Goal: Task Accomplishment & Management: Manage account settings

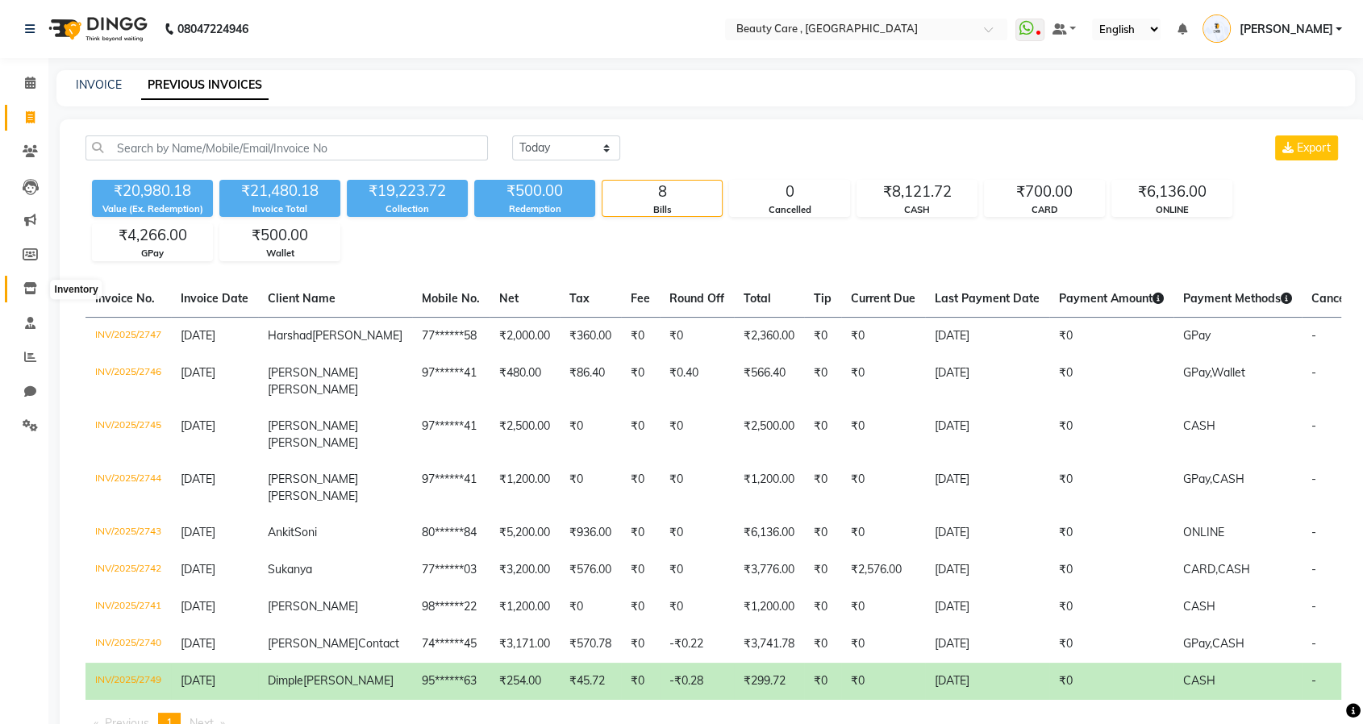
click at [32, 287] on icon at bounding box center [30, 288] width 14 height 12
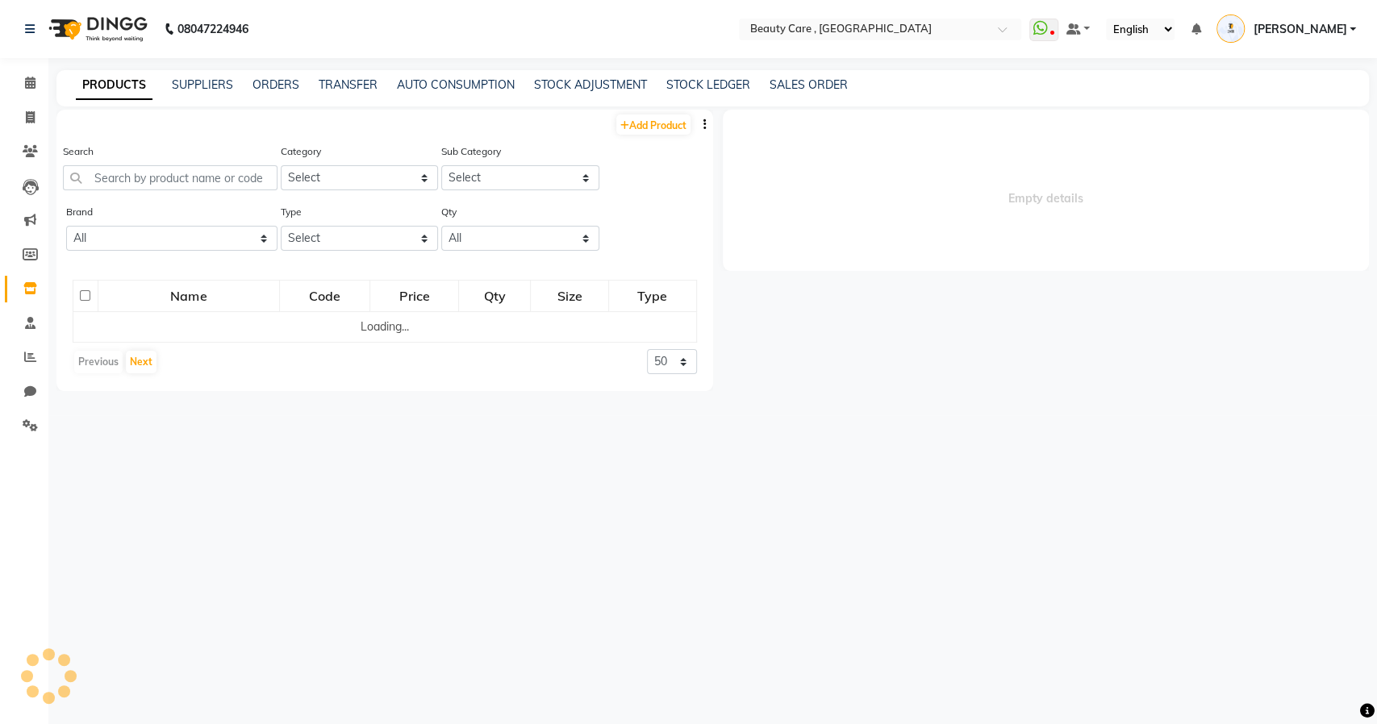
select select
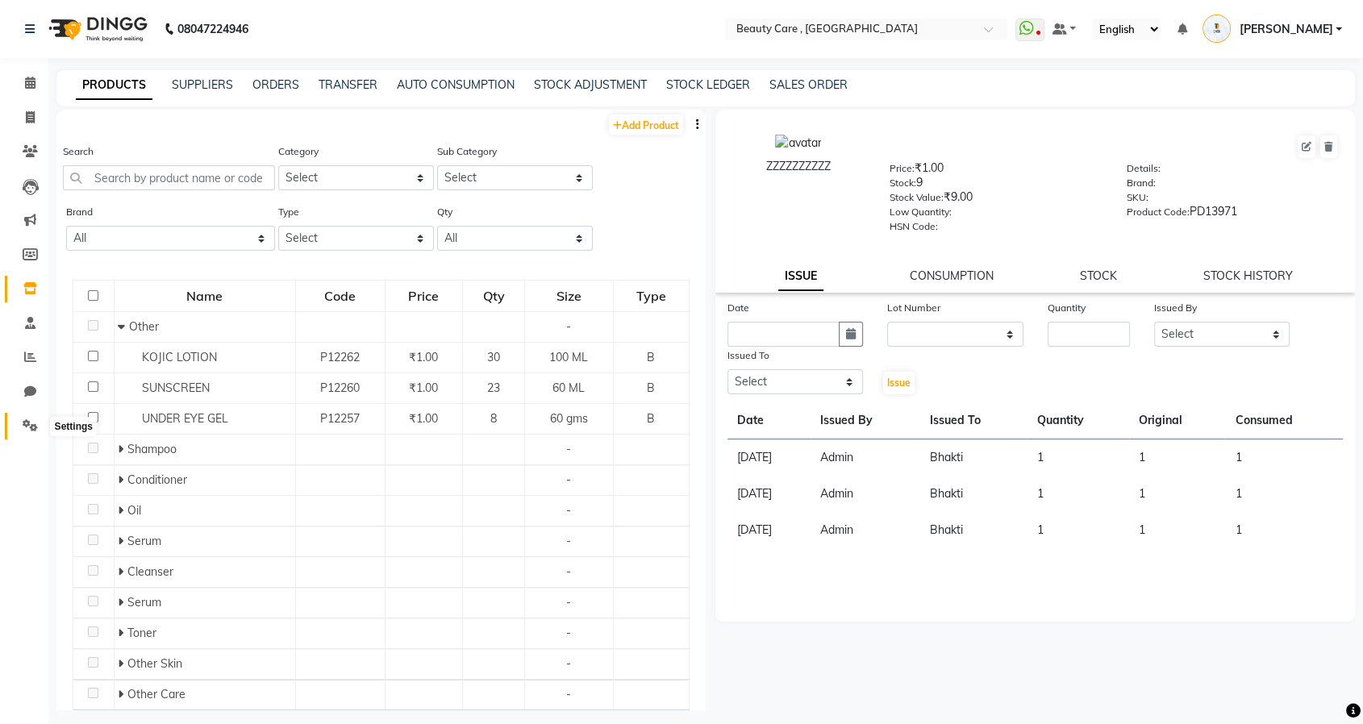
click at [16, 427] on span at bounding box center [30, 426] width 28 height 19
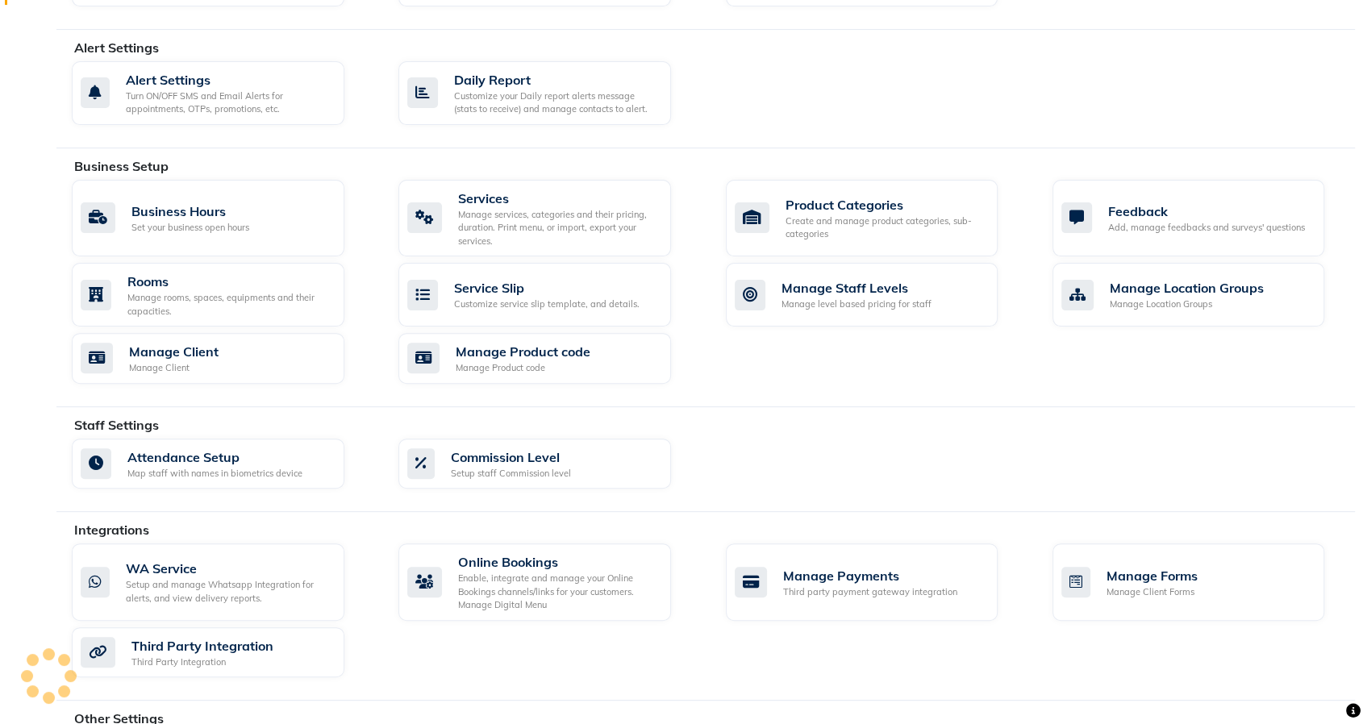
scroll to position [417, 0]
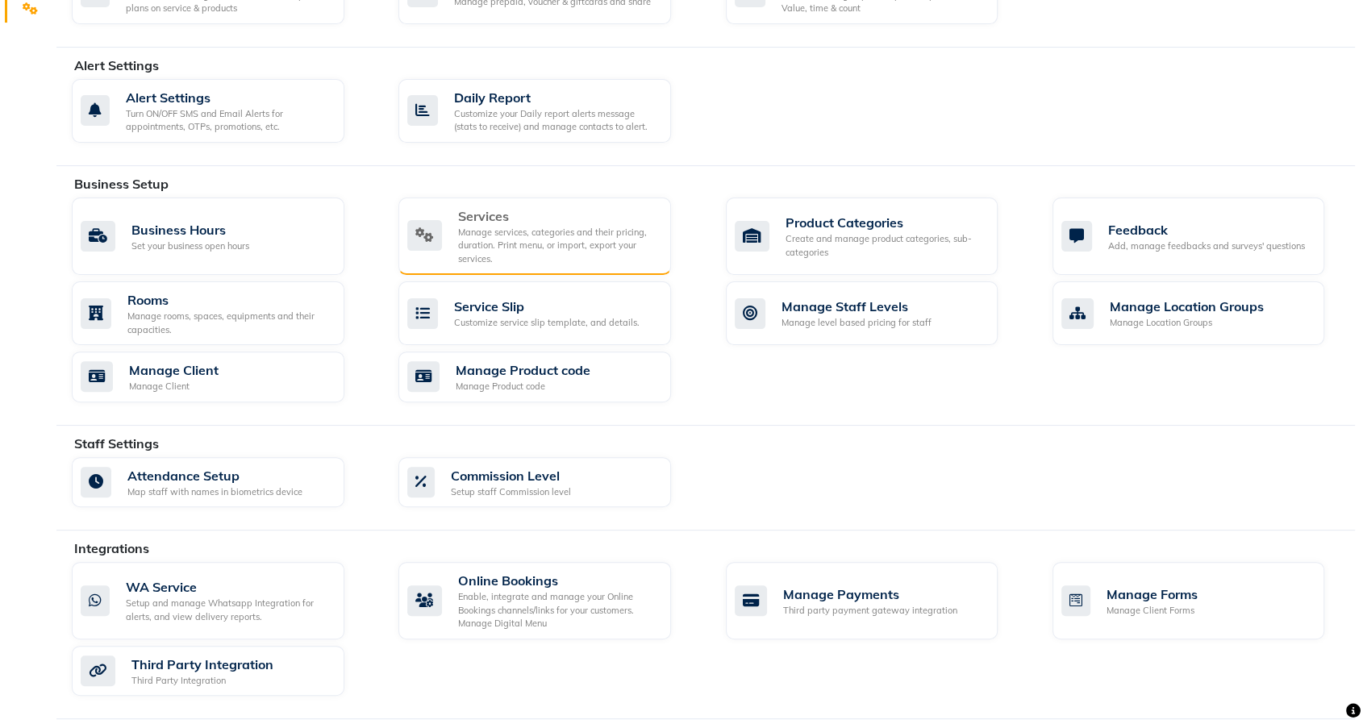
click at [532, 216] on div "Services" at bounding box center [558, 215] width 200 height 19
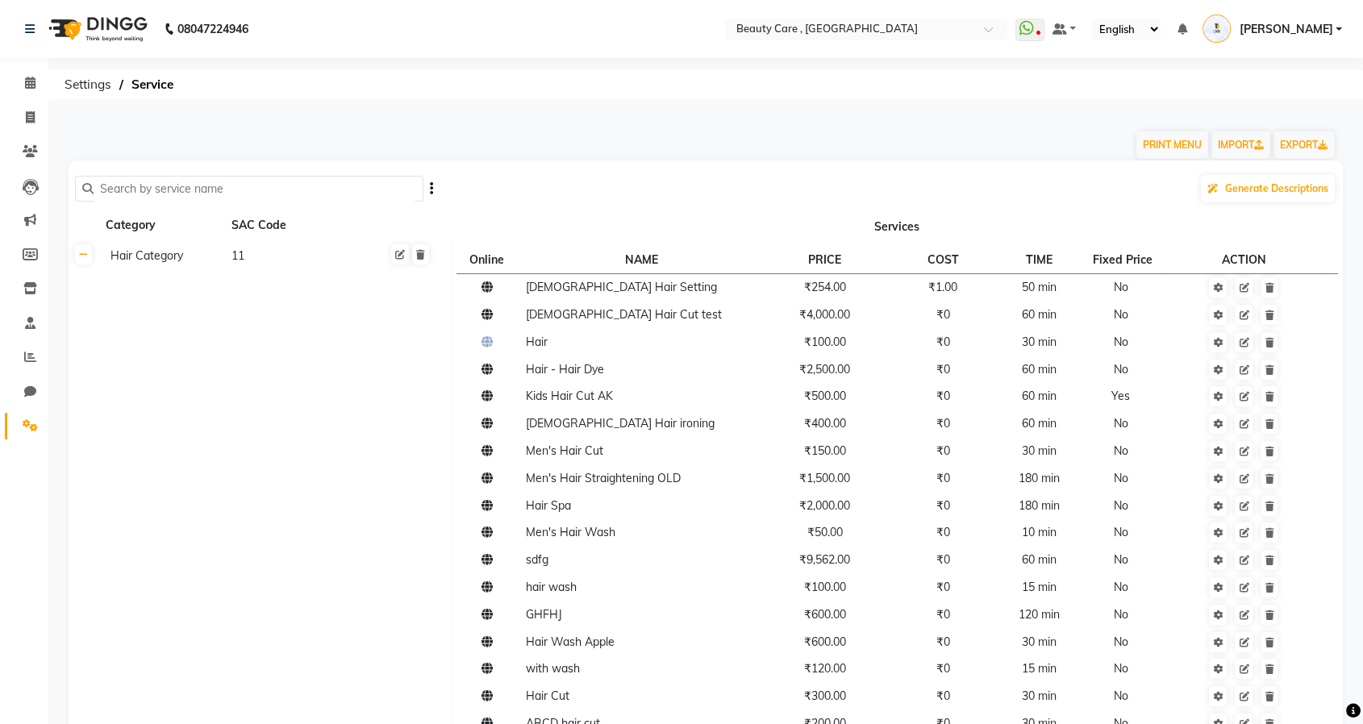
click at [264, 257] on div "11" at bounding box center [289, 256] width 119 height 20
click at [32, 424] on icon at bounding box center [30, 425] width 15 height 12
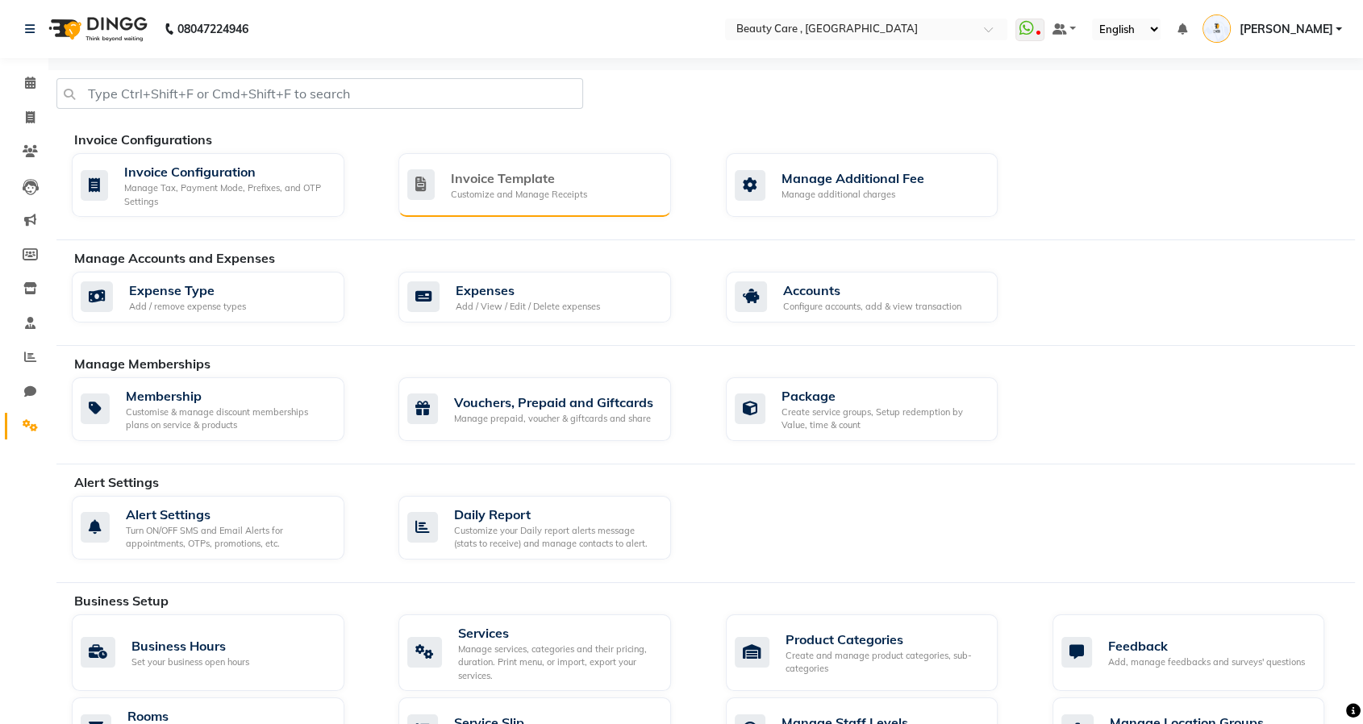
click at [507, 184] on div "Invoice Template" at bounding box center [519, 178] width 136 height 19
select select "A5"
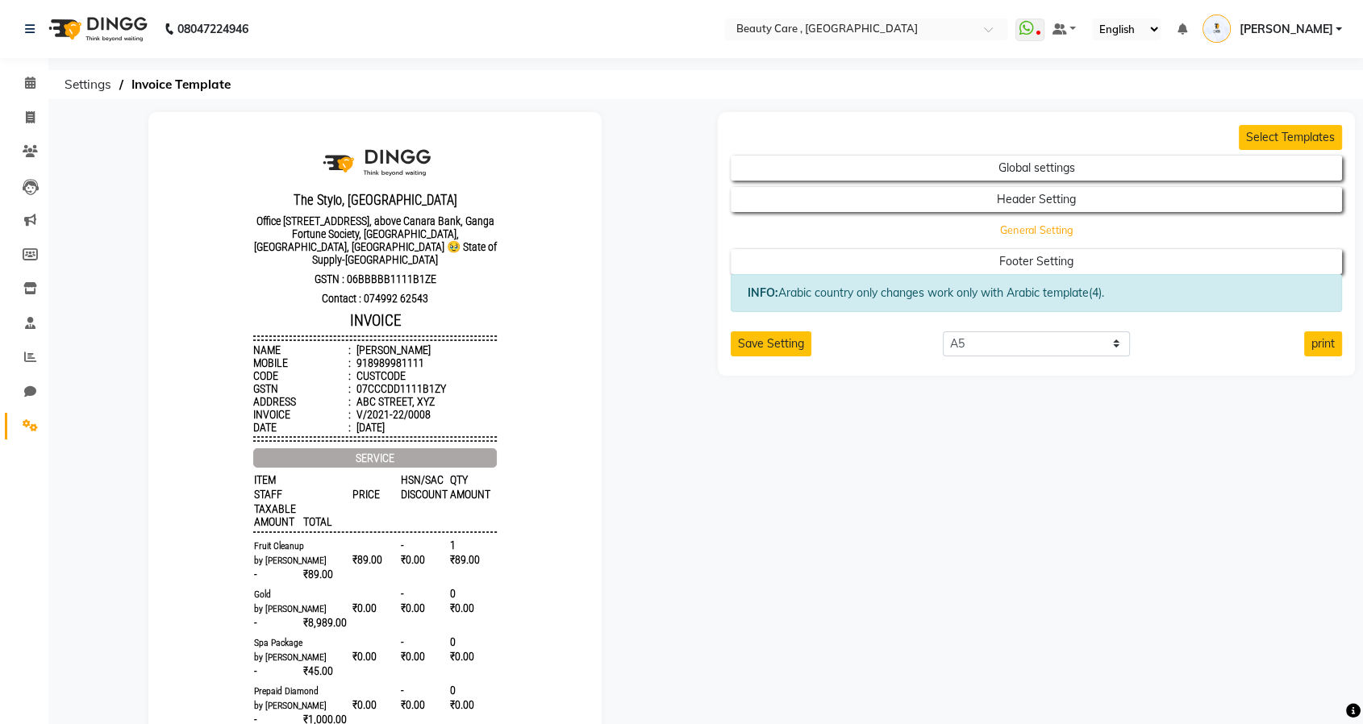
click at [1027, 226] on button "General Setting" at bounding box center [1036, 230] width 550 height 23
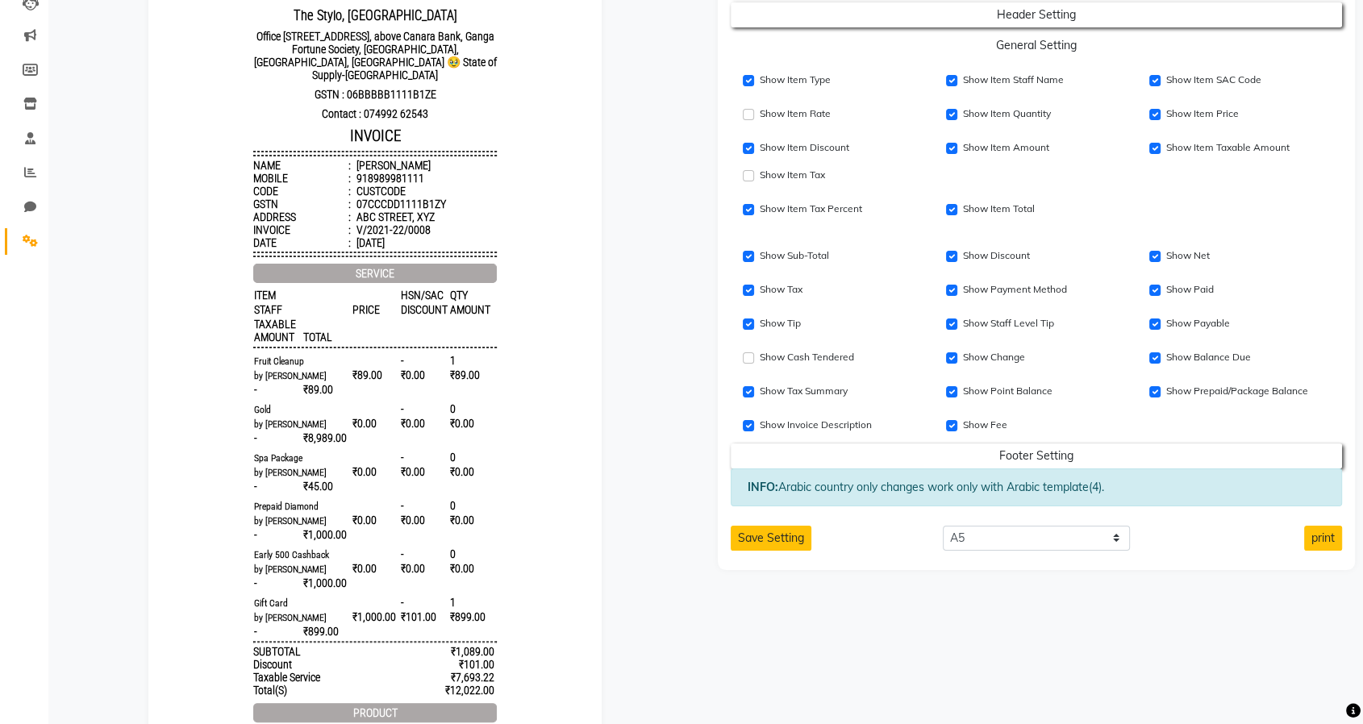
scroll to position [448, 0]
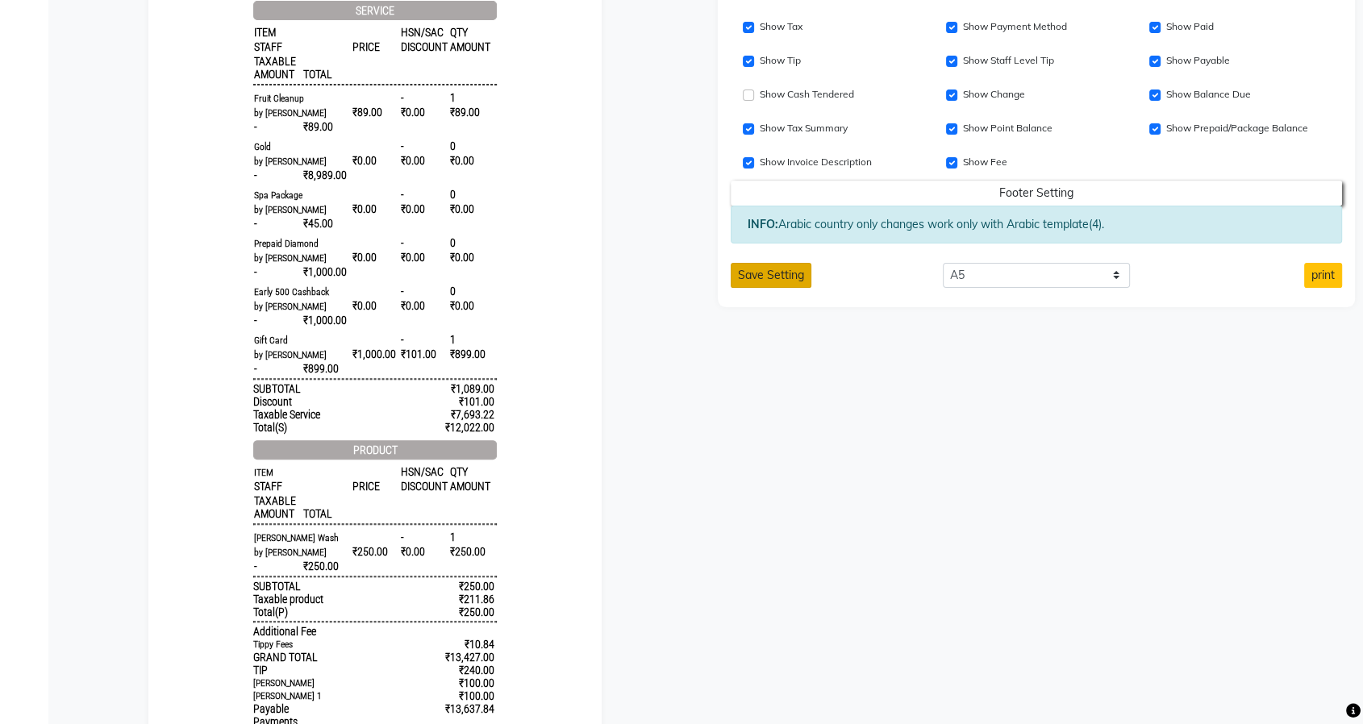
click at [749, 274] on button "Save Setting" at bounding box center [771, 275] width 81 height 25
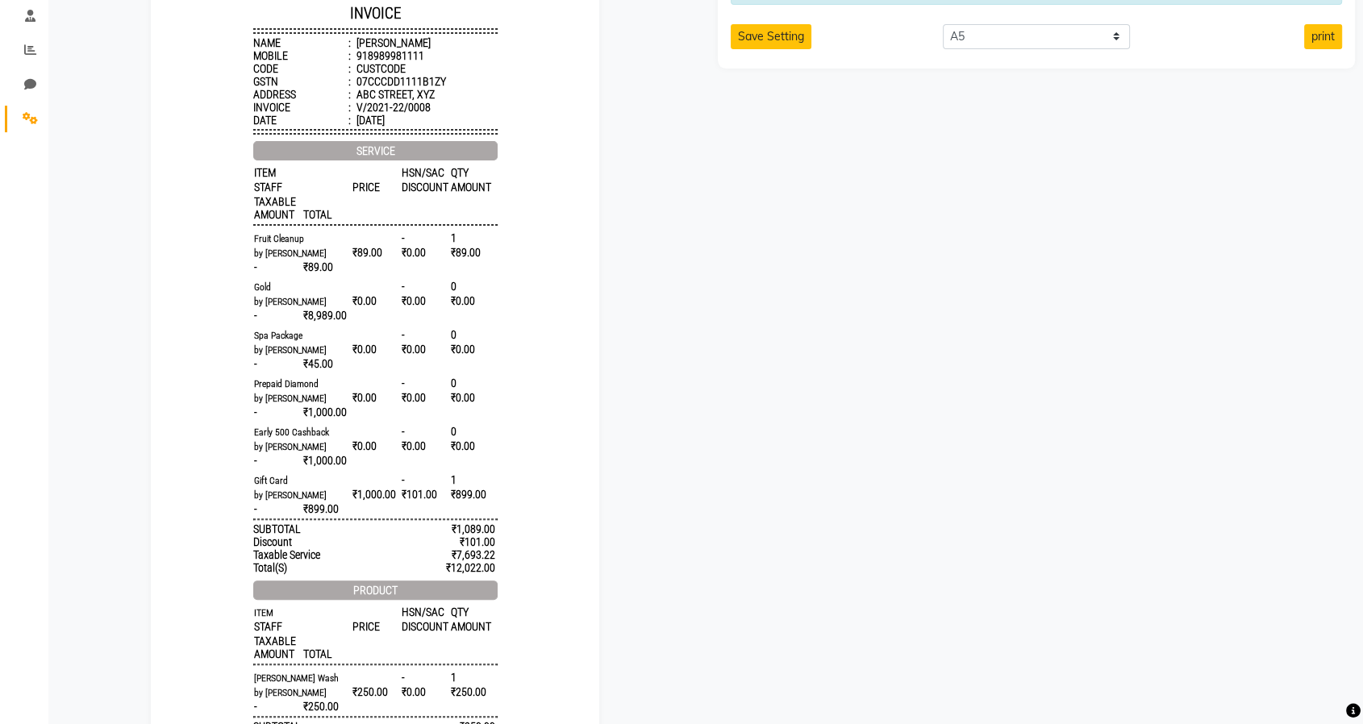
scroll to position [269, 0]
